Goal: Task Accomplishment & Management: Manage account settings

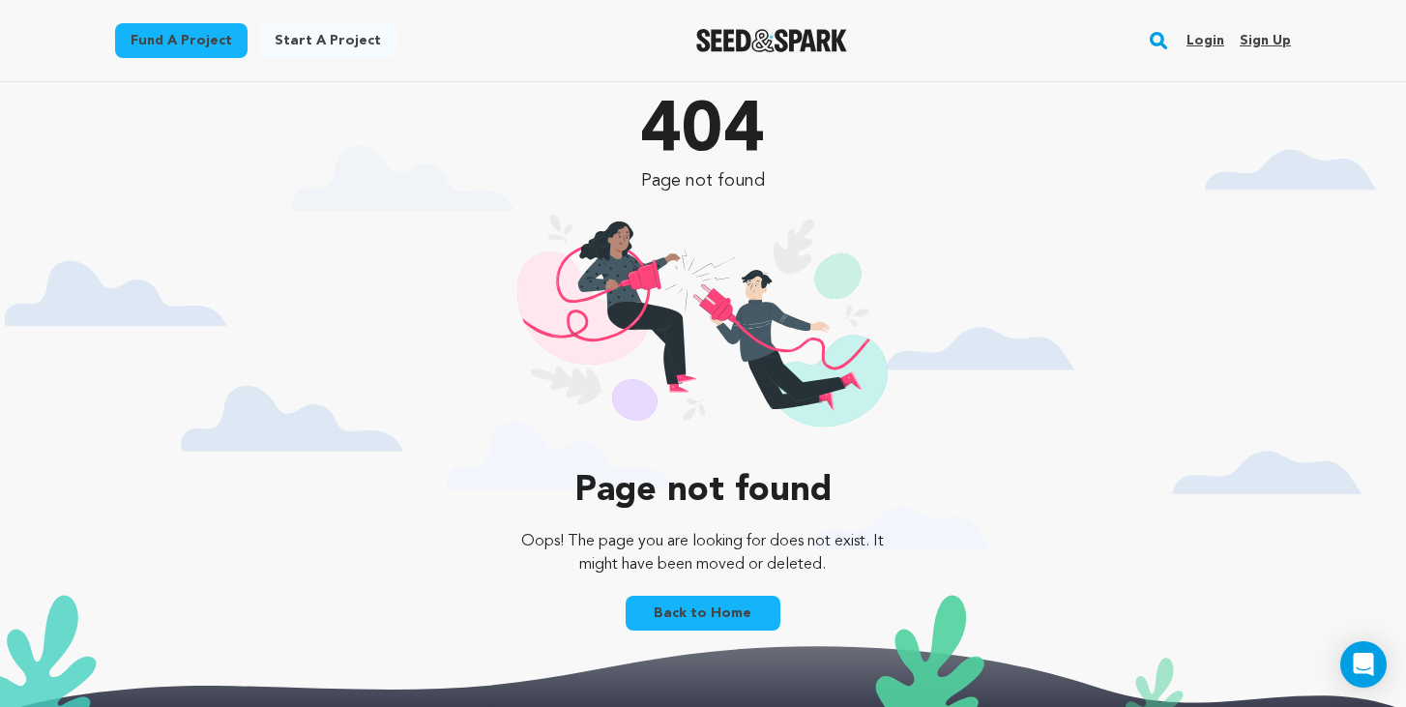
click at [1206, 34] on link "Login" at bounding box center [1205, 40] width 38 height 31
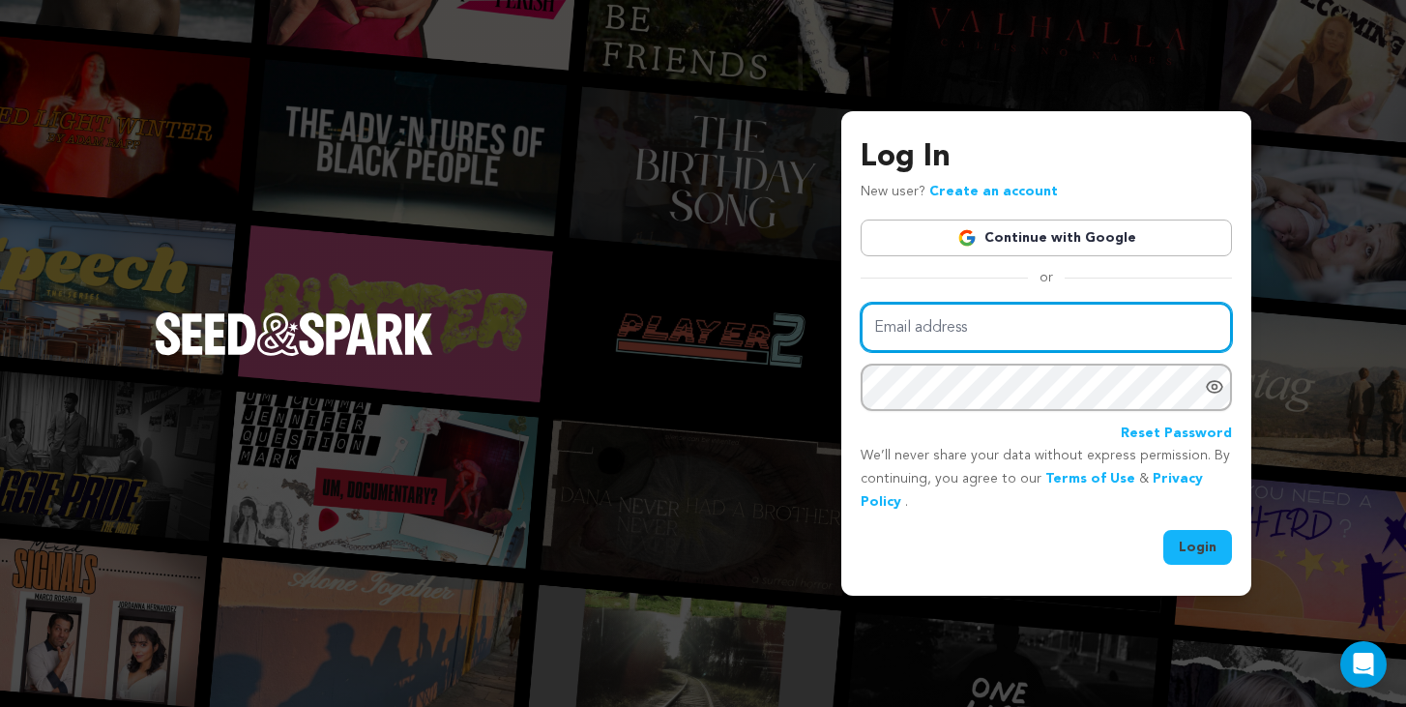
type input "lovebomberfilm@gmail.com"
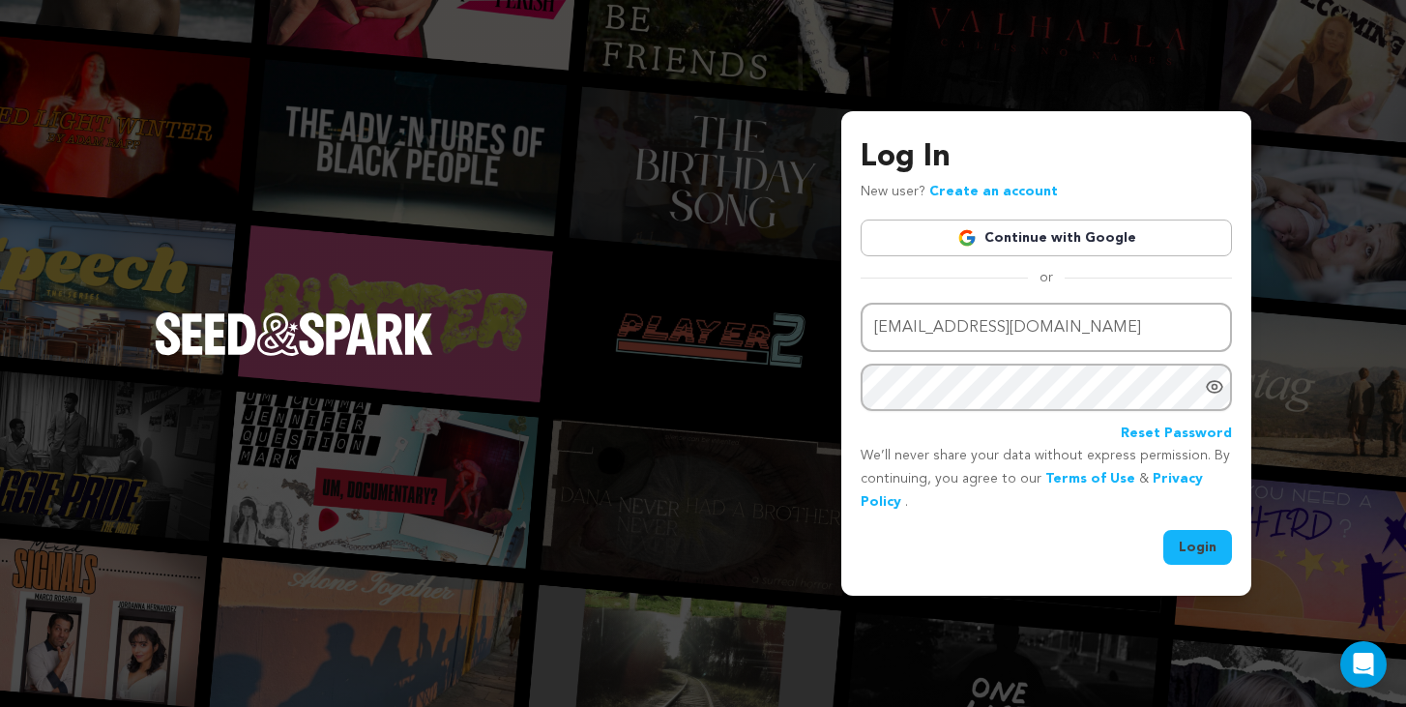
click at [1179, 538] on button "Login" at bounding box center [1197, 547] width 69 height 35
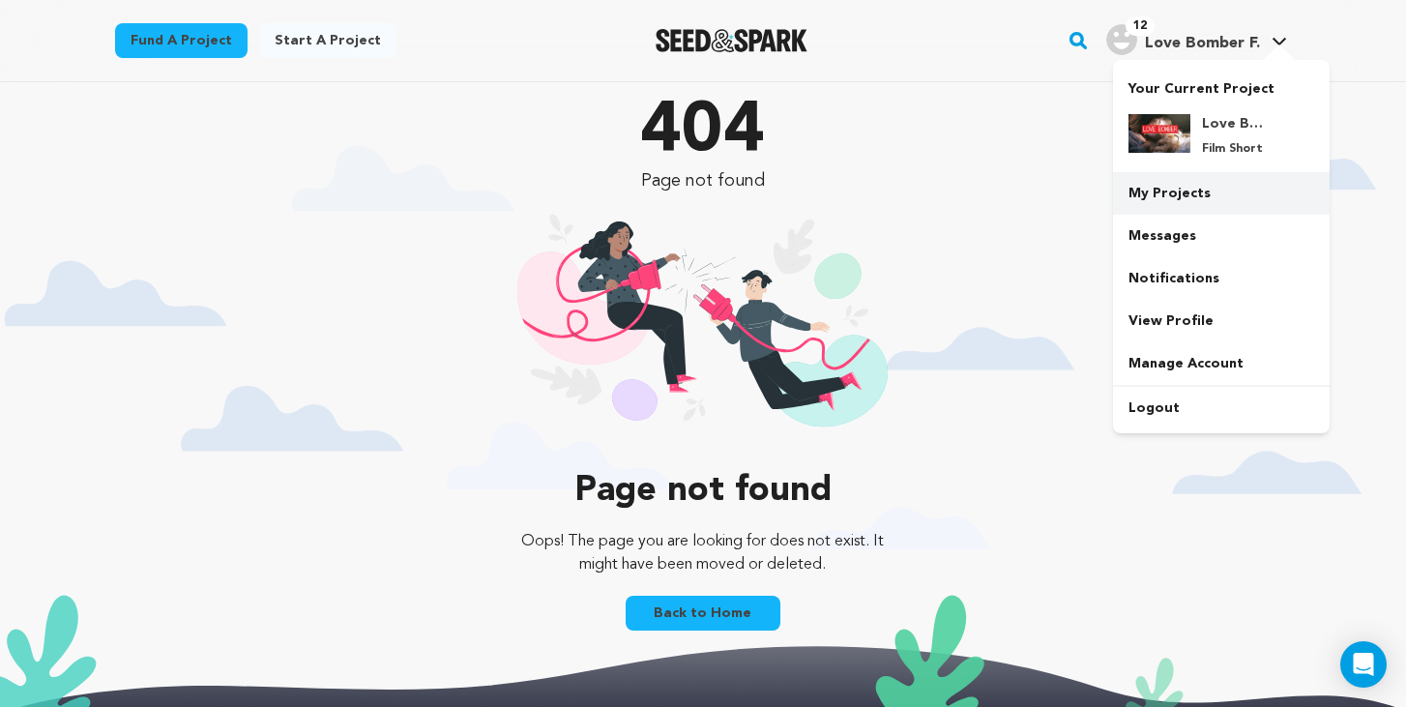
click at [1157, 185] on link "My Projects" at bounding box center [1221, 193] width 217 height 43
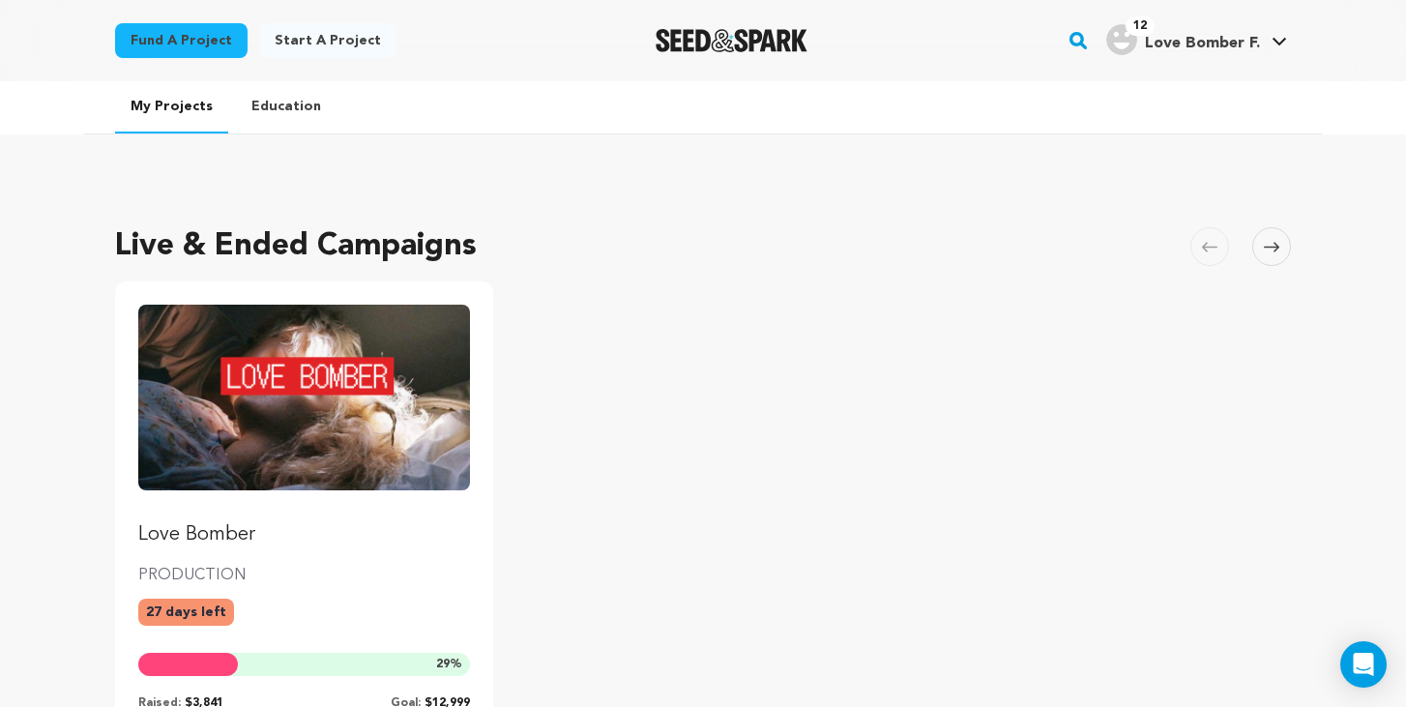
click at [220, 561] on div "Love Bomber PRODUCTION 27 days left 29 % Raised: $3,841 Goal: $12,999" at bounding box center [304, 508] width 332 height 406
click at [249, 467] on img "Fund Love Bomber" at bounding box center [304, 398] width 332 height 186
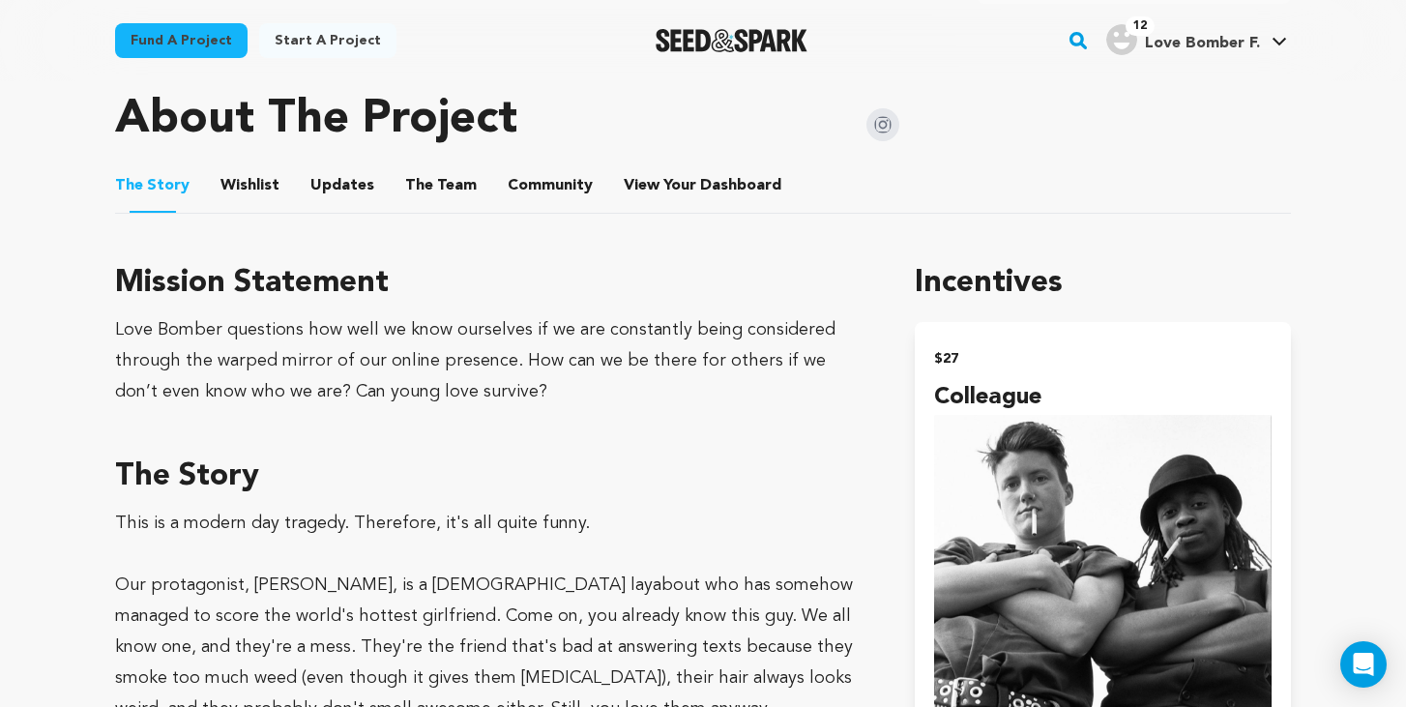
scroll to position [958, 0]
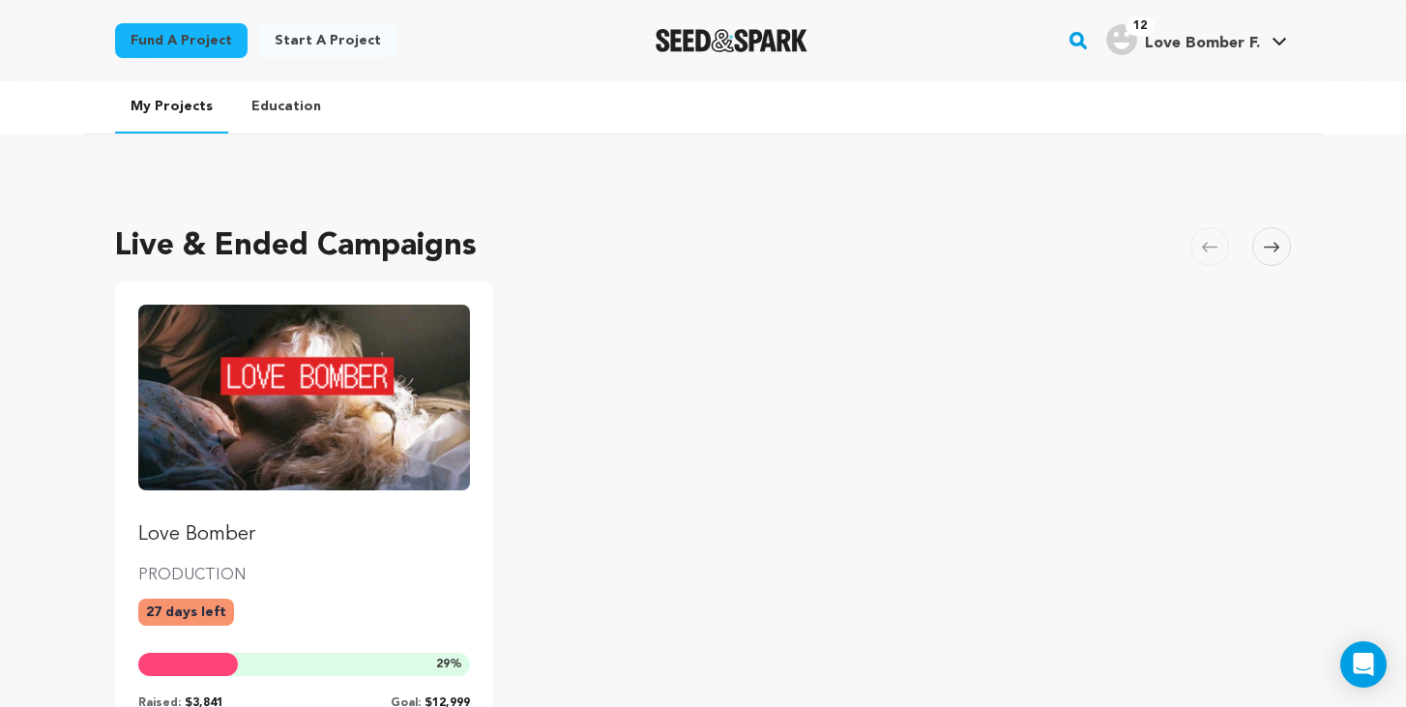
scroll to position [220, 0]
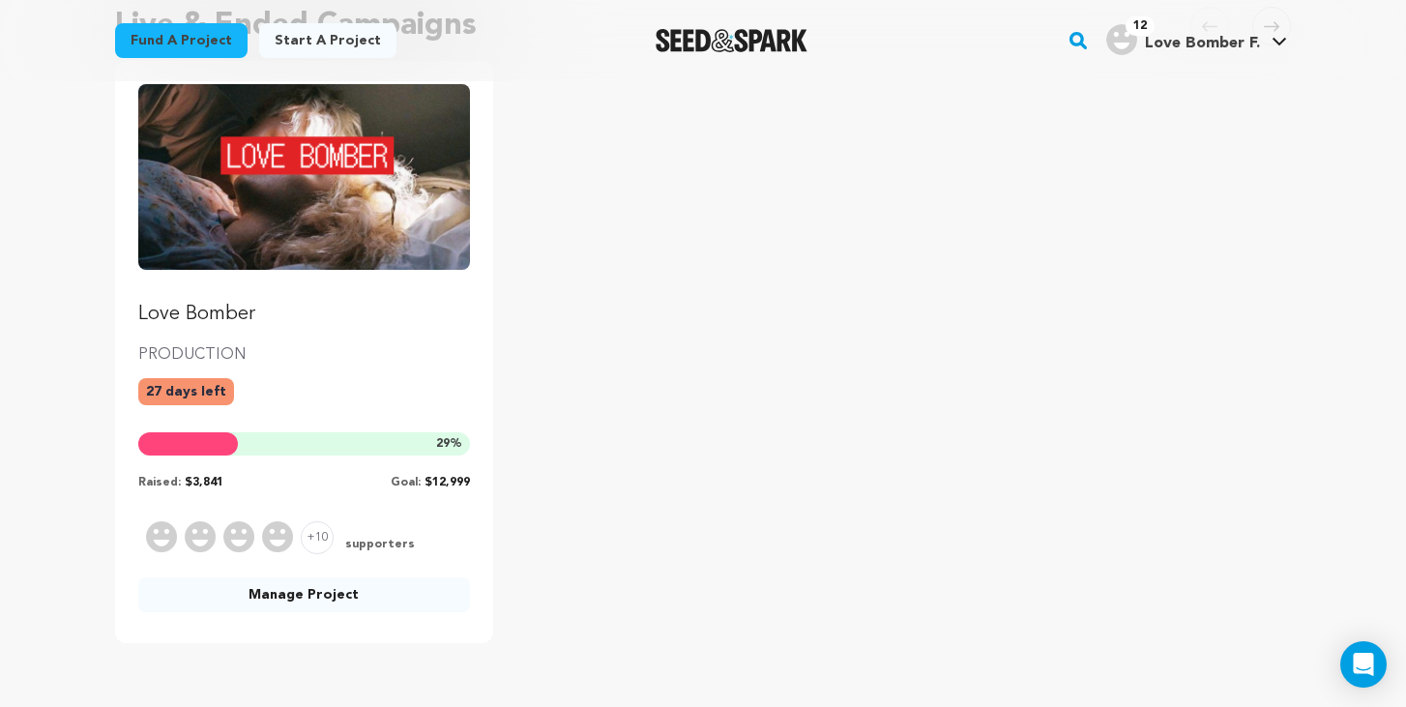
click at [284, 600] on link "Manage Project" at bounding box center [304, 594] width 332 height 35
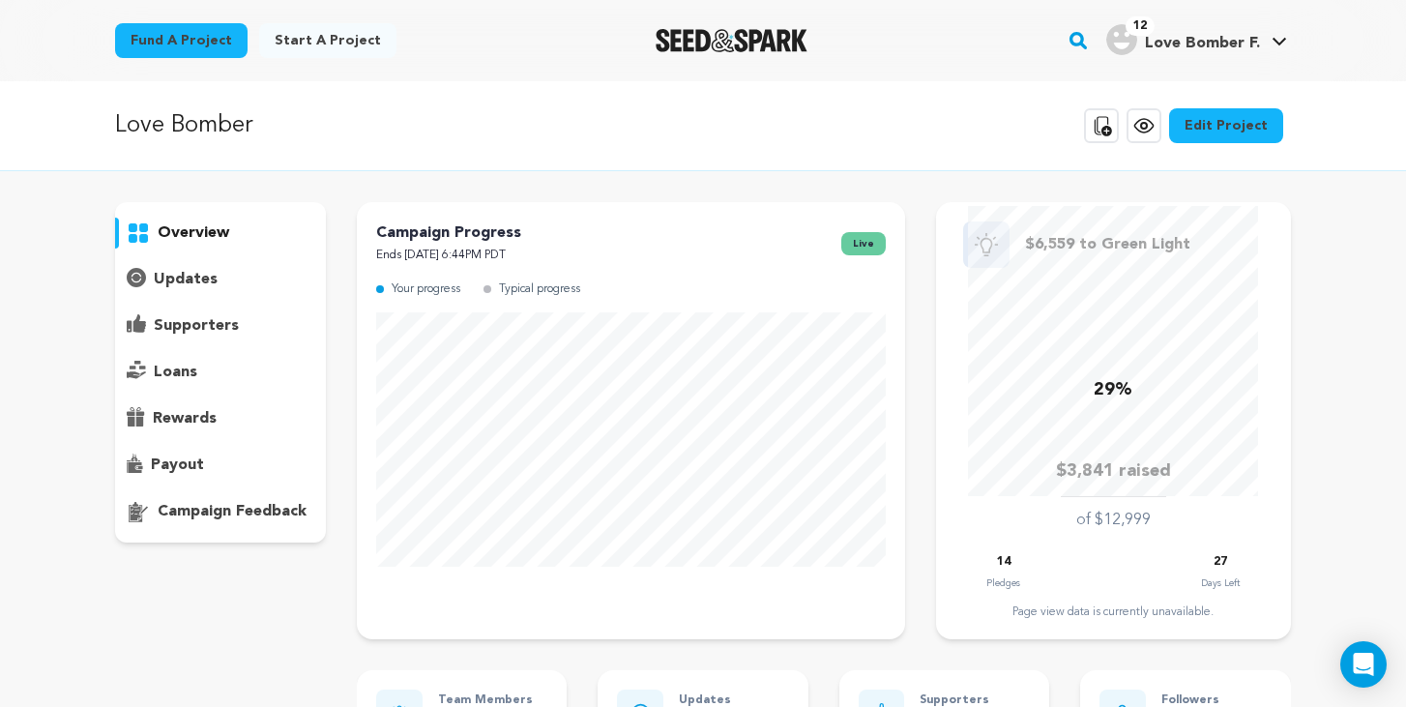
click at [211, 319] on p "supporters" at bounding box center [196, 325] width 85 height 23
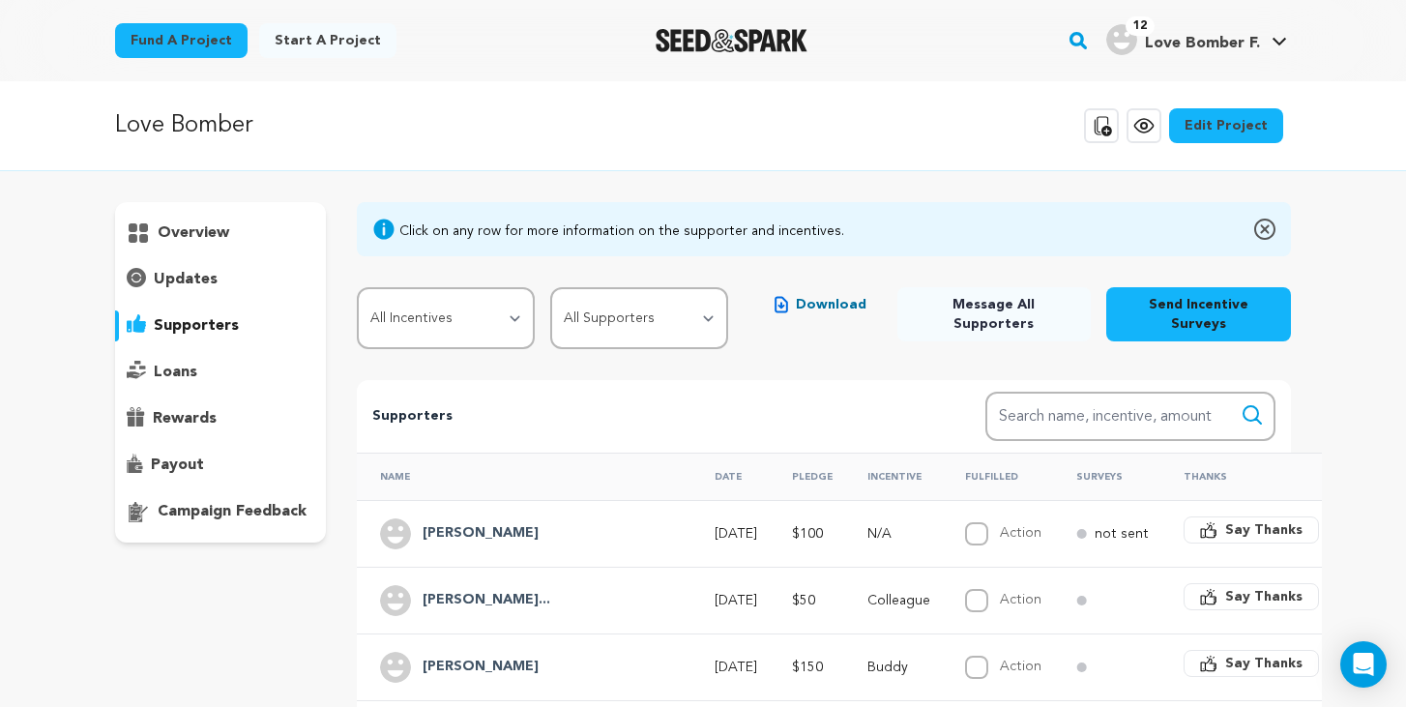
click at [478, 522] on h4 "[PERSON_NAME]" at bounding box center [481, 533] width 116 height 23
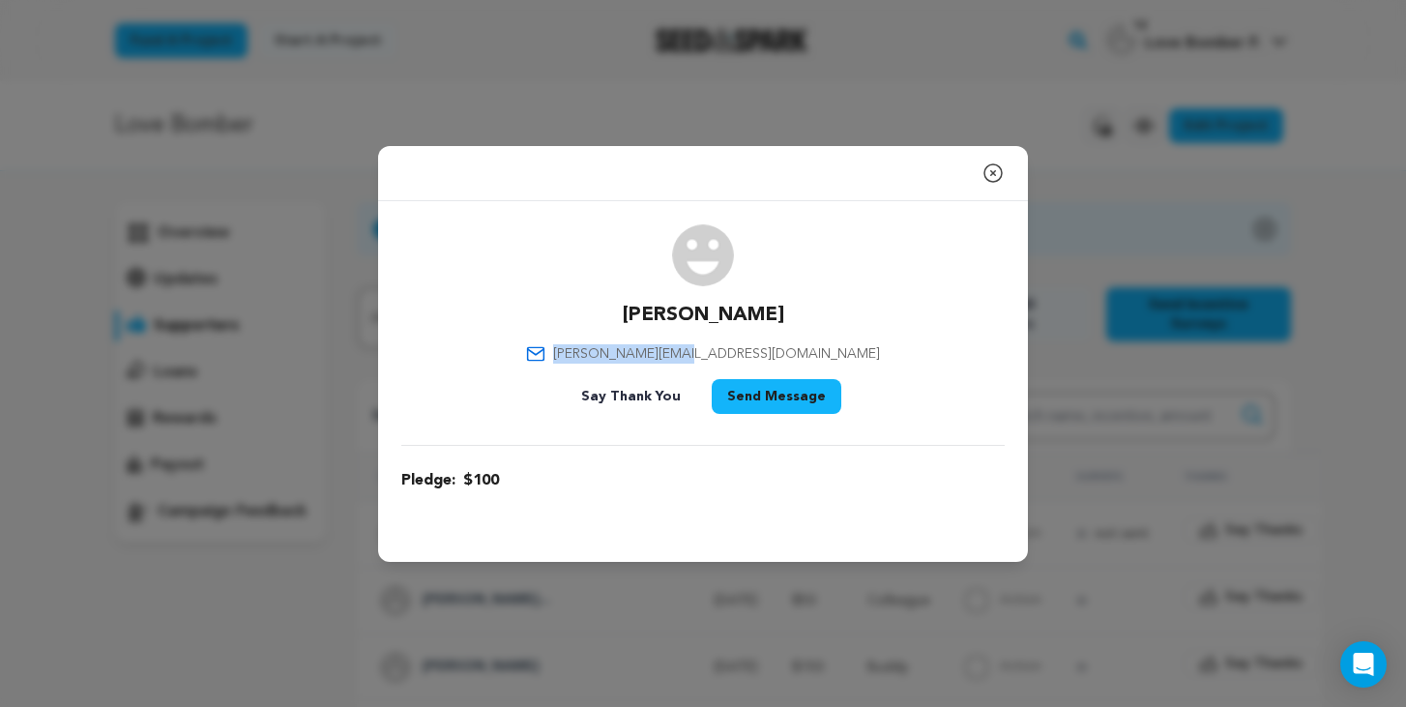
drag, startPoint x: 749, startPoint y: 352, endPoint x: 634, endPoint y: 352, distance: 115.1
click at [634, 352] on div "[PERSON_NAME] [PERSON_NAME][EMAIL_ADDRESS][DOMAIN_NAME] Say Thank You Send Mess…" at bounding box center [702, 322] width 603 height 197
copy span "[PERSON_NAME][EMAIL_ADDRESS][DOMAIN_NAME]"
click at [991, 174] on icon "button" at bounding box center [992, 172] width 17 height 17
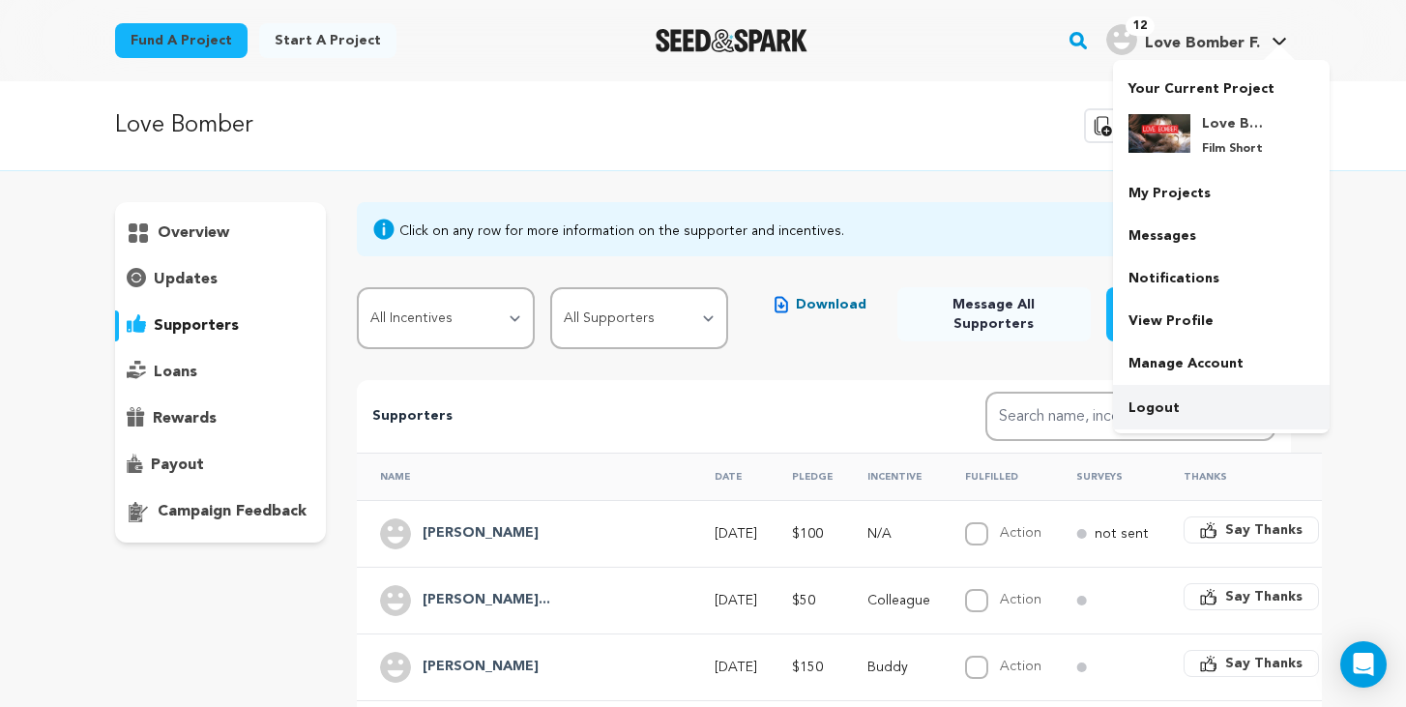
click at [1157, 412] on link "Logout" at bounding box center [1221, 408] width 217 height 43
